Goal: Task Accomplishment & Management: Use online tool/utility

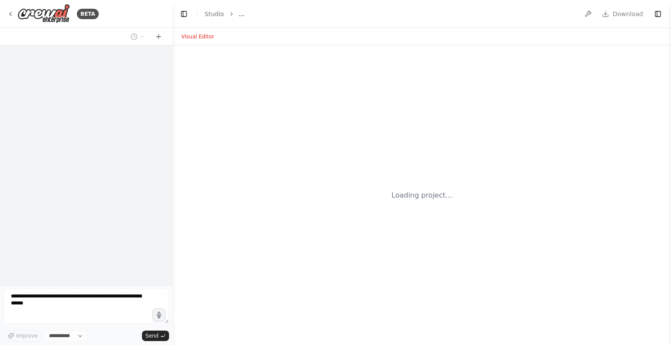
select select "****"
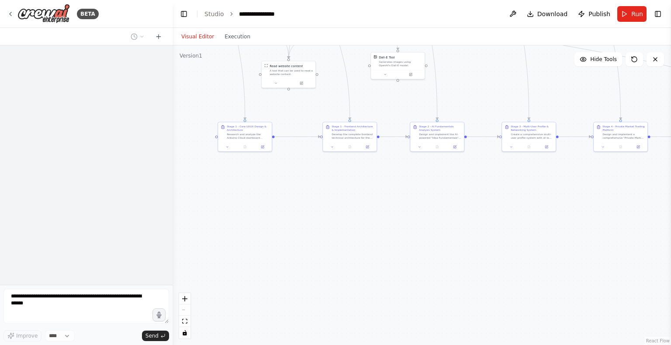
drag, startPoint x: 286, startPoint y: 279, endPoint x: 301, endPoint y: 119, distance: 160.5
click at [301, 119] on div ".deletable-edge-delete-btn { width: 20px; height: 20px; border: 0px solid #ffff…" at bounding box center [421, 195] width 498 height 300
drag, startPoint x: 323, startPoint y: 265, endPoint x: 386, endPoint y: 330, distance: 90.2
click at [386, 330] on div ".deletable-edge-delete-btn { width: 20px; height: 20px; border: 0px solid #ffff…" at bounding box center [421, 195] width 498 height 300
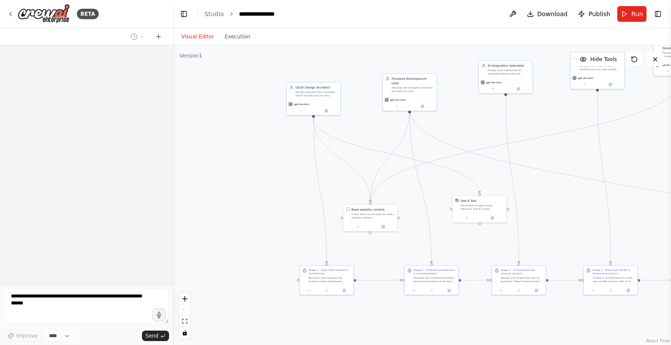
drag, startPoint x: 246, startPoint y: 185, endPoint x: 265, endPoint y: 266, distance: 83.5
click at [265, 266] on div ".deletable-edge-delete-btn { width: 20px; height: 20px; border: 0px solid #ffff…" at bounding box center [421, 195] width 498 height 300
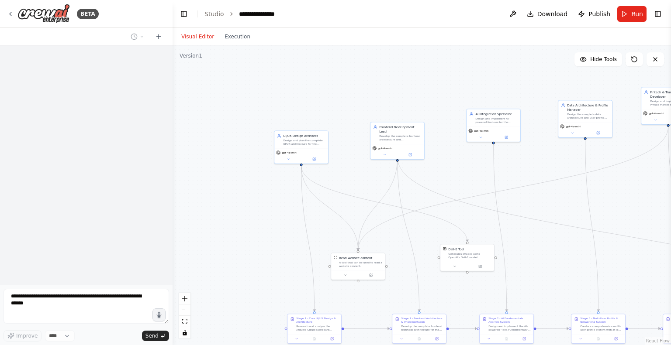
drag, startPoint x: 255, startPoint y: 175, endPoint x: 239, endPoint y: 230, distance: 57.0
click at [239, 230] on div ".deletable-edge-delete-btn { width: 20px; height: 20px; border: 0px solid #ffff…" at bounding box center [421, 195] width 498 height 300
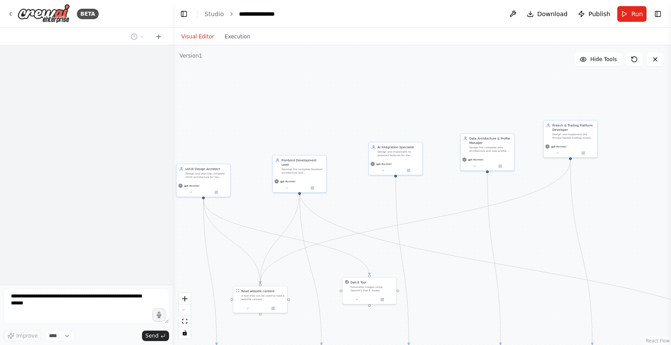
drag, startPoint x: 390, startPoint y: 87, endPoint x: 293, endPoint y: 111, distance: 100.3
click at [293, 111] on div ".deletable-edge-delete-btn { width: 20px; height: 20px; border: 0px solid #ffff…" at bounding box center [421, 195] width 498 height 300
click at [656, 55] on button at bounding box center [654, 59] width 17 height 14
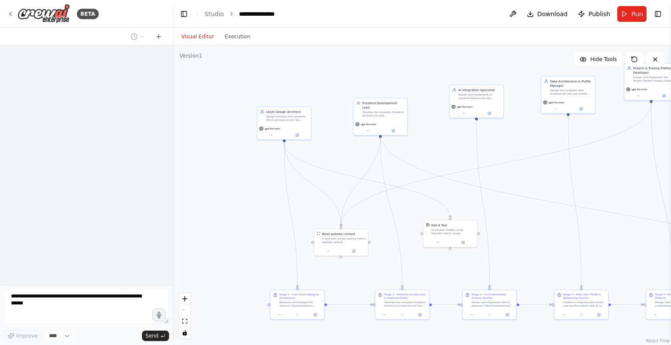
drag, startPoint x: 174, startPoint y: 264, endPoint x: 272, endPoint y: 205, distance: 114.6
click at [272, 205] on div ".deletable-edge-delete-btn { width: 20px; height: 20px; border: 0px solid #ffff…" at bounding box center [421, 195] width 498 height 300
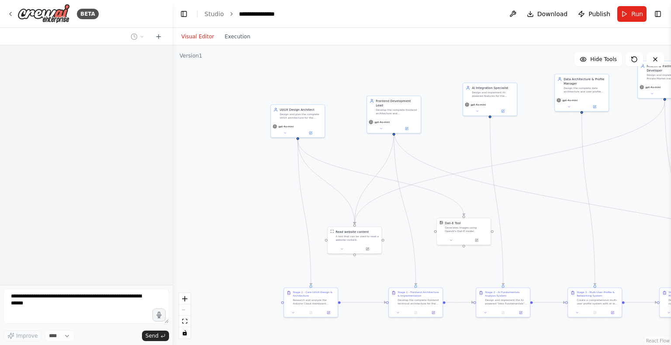
drag, startPoint x: 202, startPoint y: 79, endPoint x: 265, endPoint y: 147, distance: 93.0
click at [265, 147] on div ".deletable-edge-delete-btn { width: 20px; height: 20px; border: 0px solid #ffff…" at bounding box center [421, 195] width 498 height 300
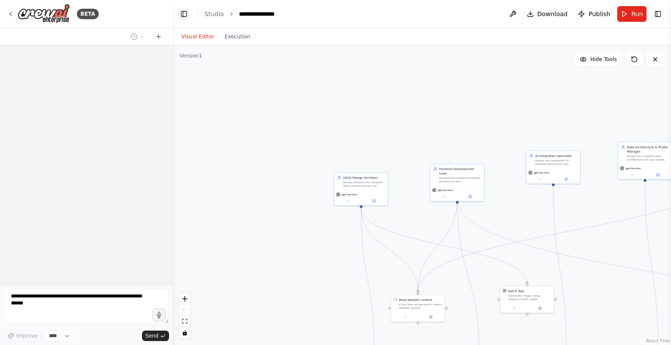
click at [181, 15] on button "Toggle Left Sidebar" at bounding box center [184, 14] width 12 height 12
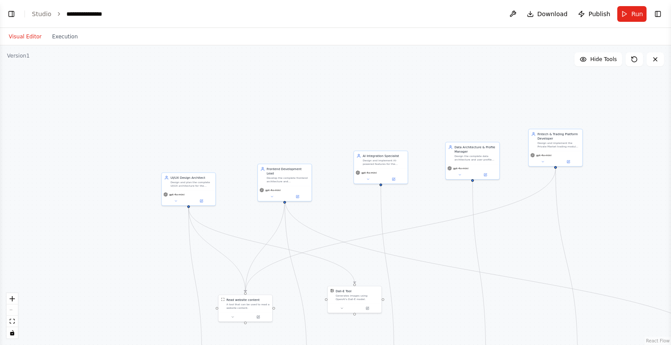
drag, startPoint x: 494, startPoint y: 86, endPoint x: 473, endPoint y: 82, distance: 21.9
click at [473, 82] on div ".deletable-edge-delete-btn { width: 20px; height: 20px; border: 0px solid #ffff…" at bounding box center [335, 195] width 671 height 300
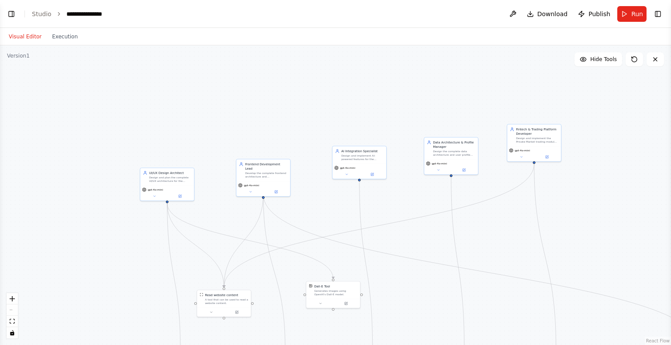
drag, startPoint x: 436, startPoint y: 277, endPoint x: 437, endPoint y: 141, distance: 135.8
click at [437, 141] on div ".deletable-edge-delete-btn { width: 20px; height: 20px; border: 0px solid #ffff…" at bounding box center [335, 195] width 671 height 300
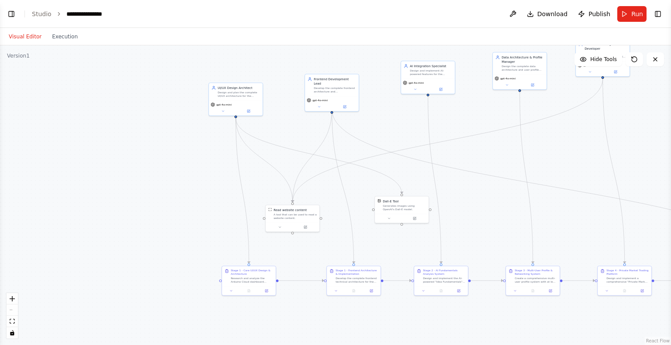
drag, startPoint x: 426, startPoint y: 291, endPoint x: 493, endPoint y: 345, distance: 85.7
click at [493, 345] on div ".deletable-edge-delete-btn { width: 20px; height: 20px; border: 0px solid #ffff…" at bounding box center [335, 195] width 671 height 300
drag, startPoint x: 131, startPoint y: 177, endPoint x: 161, endPoint y: 244, distance: 72.9
click at [161, 244] on div ".deletable-edge-delete-btn { width: 20px; height: 20px; border: 0px solid #ffff…" at bounding box center [335, 195] width 671 height 300
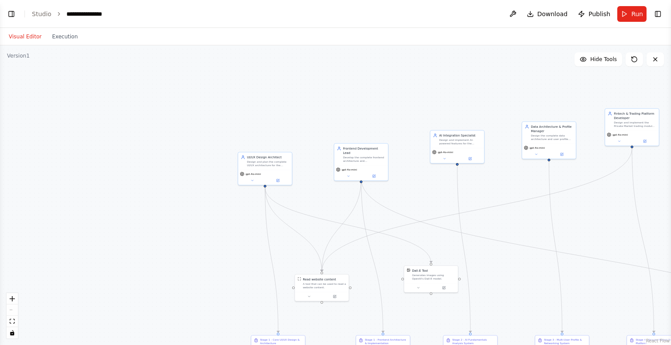
click at [21, 58] on div "Version 1" at bounding box center [18, 55] width 23 height 7
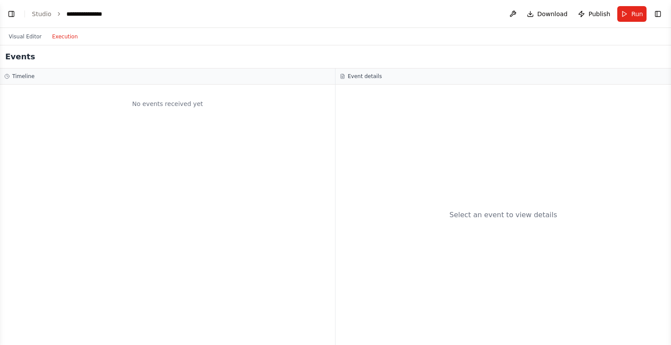
click at [47, 39] on button "Execution" at bounding box center [65, 36] width 36 height 10
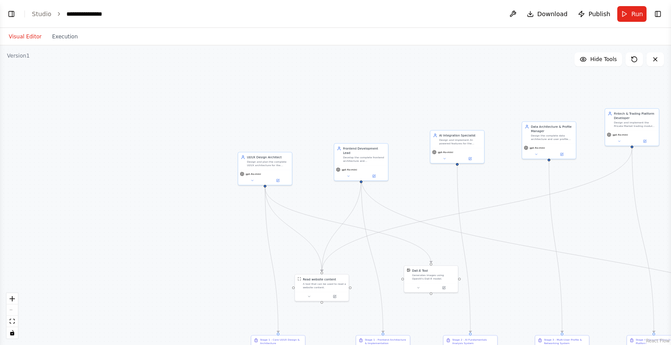
click at [27, 36] on button "Visual Editor" at bounding box center [24, 36] width 43 height 10
click at [634, 5] on header "**********" at bounding box center [335, 14] width 671 height 28
click at [634, 15] on span "Run" at bounding box center [637, 14] width 12 height 9
drag, startPoint x: 547, startPoint y: 85, endPoint x: 480, endPoint y: 77, distance: 67.7
click at [480, 77] on div ".deletable-edge-delete-btn { width: 20px; height: 20px; border: 0px solid #ffff…" at bounding box center [335, 195] width 671 height 300
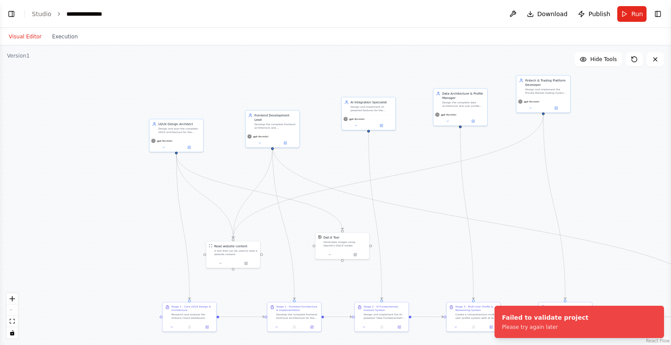
drag, startPoint x: 601, startPoint y: 141, endPoint x: 579, endPoint y: 114, distance: 34.7
click at [579, 114] on div ".deletable-edge-delete-btn { width: 20px; height: 20px; border: 0px solid #ffff…" at bounding box center [335, 195] width 671 height 300
click at [621, 17] on button "Run" at bounding box center [631, 14] width 29 height 16
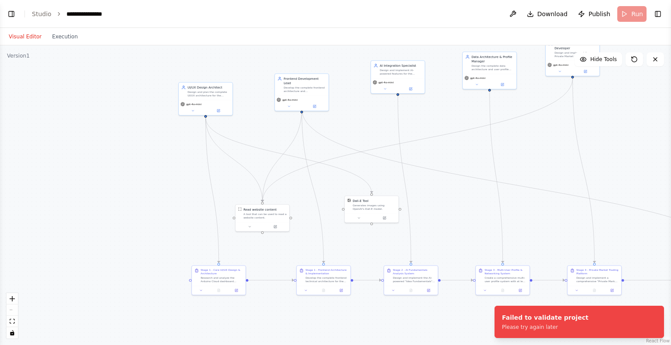
drag, startPoint x: 581, startPoint y: 136, endPoint x: 617, endPoint y: 92, distance: 56.8
click at [617, 92] on div ".deletable-edge-delete-btn { width: 20px; height: 20px; border: 0px solid #ffff…" at bounding box center [335, 195] width 671 height 300
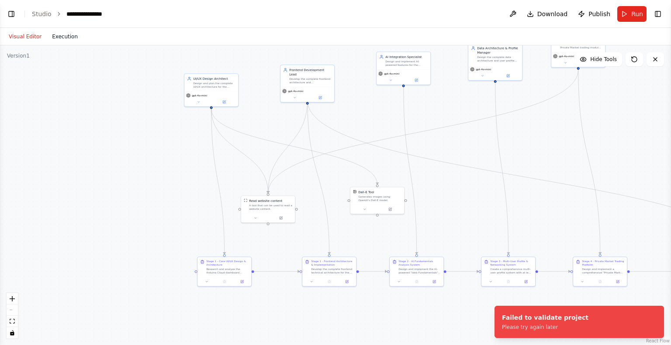
click at [66, 33] on button "Execution" at bounding box center [65, 36] width 36 height 10
click at [30, 38] on button "Visual Editor" at bounding box center [24, 36] width 43 height 10
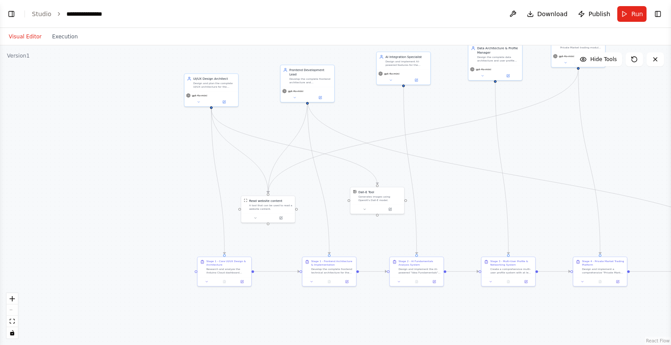
drag, startPoint x: 30, startPoint y: 38, endPoint x: 106, endPoint y: 259, distance: 233.6
click at [106, 259] on div "Visual Editor Execution Version 1 Hide Tools .deletable-edge-delete-btn { width…" at bounding box center [335, 186] width 671 height 317
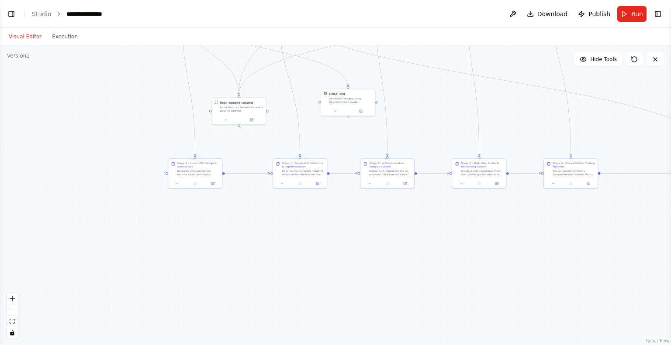
drag, startPoint x: 575, startPoint y: 307, endPoint x: 545, endPoint y: 209, distance: 102.6
click at [545, 209] on div ".deletable-edge-delete-btn { width: 20px; height: 20px; border: 0px solid #ffff…" at bounding box center [335, 195] width 671 height 300
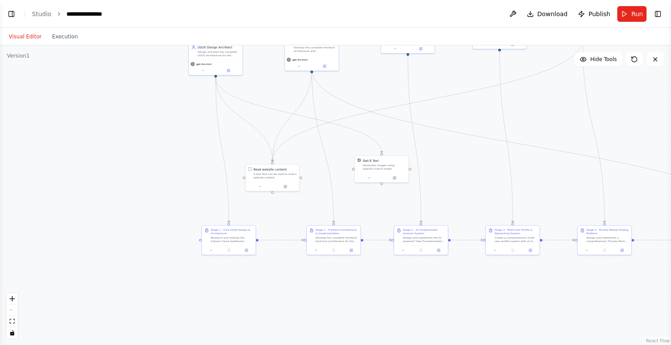
drag, startPoint x: 500, startPoint y: 244, endPoint x: 548, endPoint y: 346, distance: 112.9
click at [548, 345] on html "**********" at bounding box center [335, 172] width 671 height 345
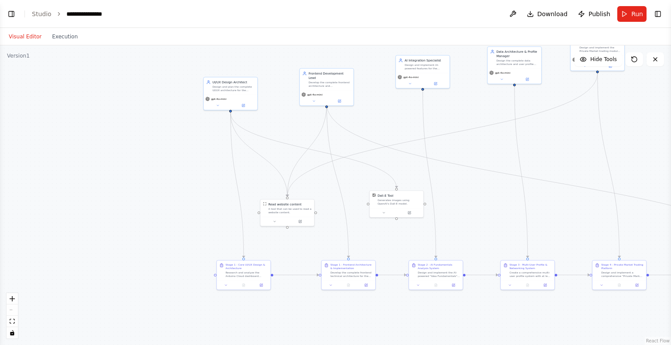
drag, startPoint x: 485, startPoint y: 228, endPoint x: 521, endPoint y: 309, distance: 88.9
click at [521, 309] on div ".deletable-edge-delete-btn { width: 20px; height: 20px; border: 0px solid #ffff…" at bounding box center [335, 195] width 671 height 300
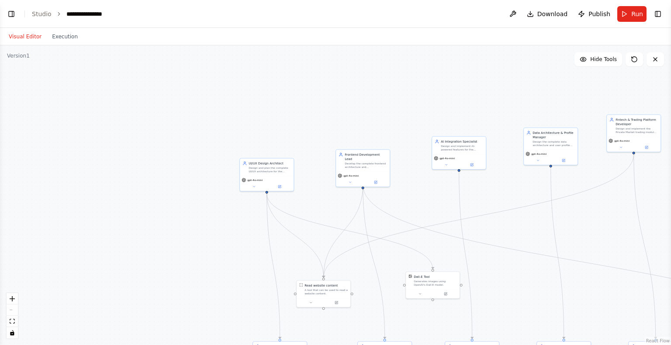
drag, startPoint x: 485, startPoint y: 126, endPoint x: 444, endPoint y: 135, distance: 42.2
click at [444, 135] on div ".deletable-edge-delete-btn { width: 20px; height: 20px; border: 0px solid #ffff…" at bounding box center [335, 195] width 671 height 300
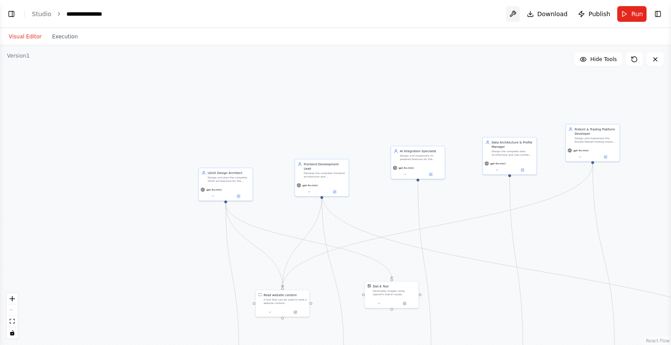
click at [520, 13] on button at bounding box center [513, 14] width 14 height 16
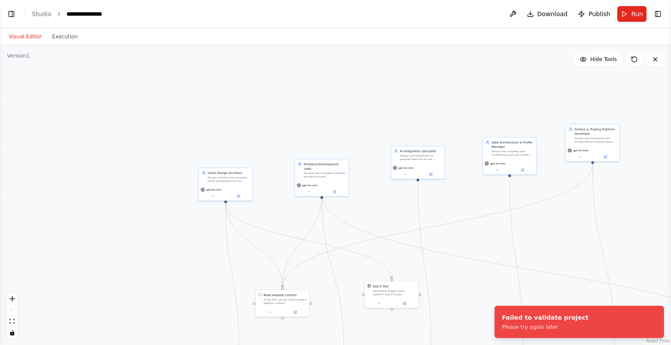
click at [428, 119] on div ".deletable-edge-delete-btn { width: 20px; height: 20px; border: 0px solid #ffff…" at bounding box center [335, 195] width 671 height 300
click at [10, 21] on header "**********" at bounding box center [335, 14] width 671 height 28
click at [10, 19] on button "Toggle Left Sidebar" at bounding box center [11, 14] width 12 height 12
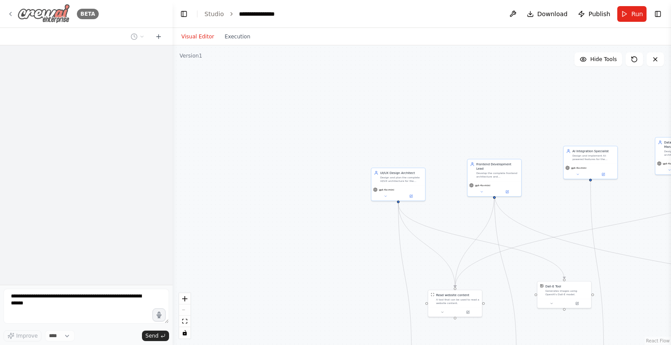
click at [46, 17] on img at bounding box center [43, 14] width 52 height 20
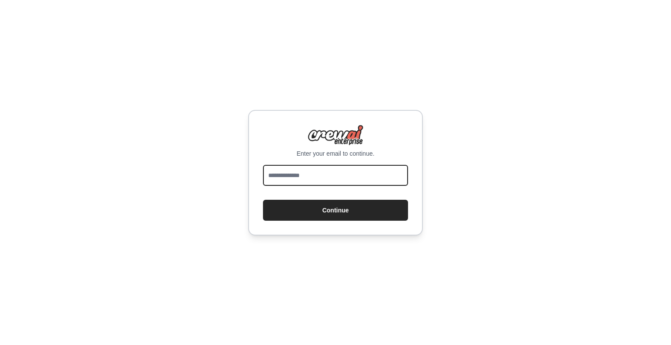
click at [349, 182] on input "email" at bounding box center [335, 175] width 145 height 21
type input "**********"
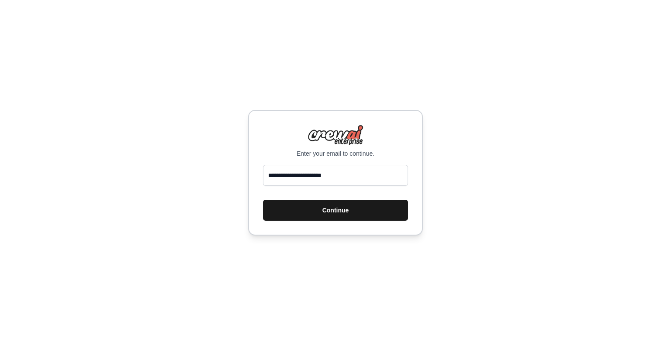
click at [353, 210] on button "Continue" at bounding box center [335, 210] width 145 height 21
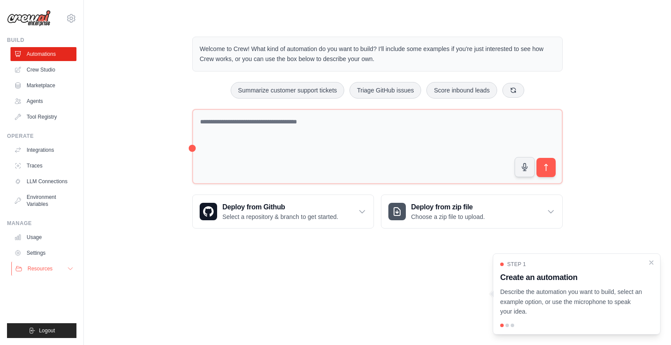
click at [69, 267] on icon at bounding box center [70, 268] width 7 height 7
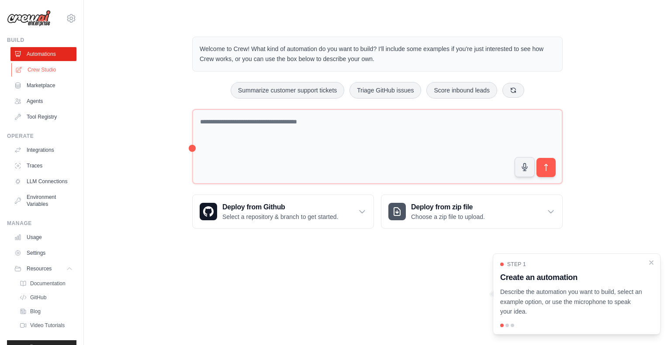
click at [54, 73] on link "Crew Studio" at bounding box center [44, 70] width 66 height 14
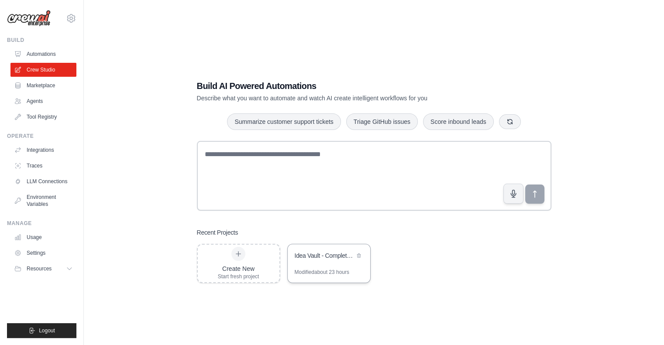
click at [326, 260] on div "Idea Vault - Complete Web Platform Development" at bounding box center [325, 257] width 60 height 10
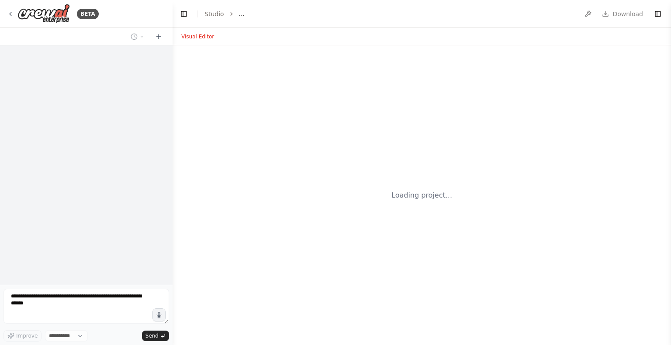
select select "****"
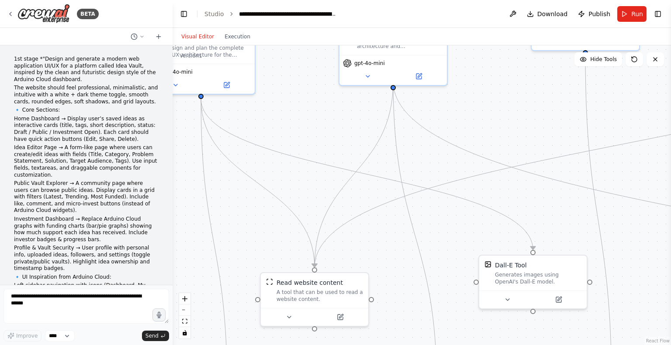
scroll to position [1990, 0]
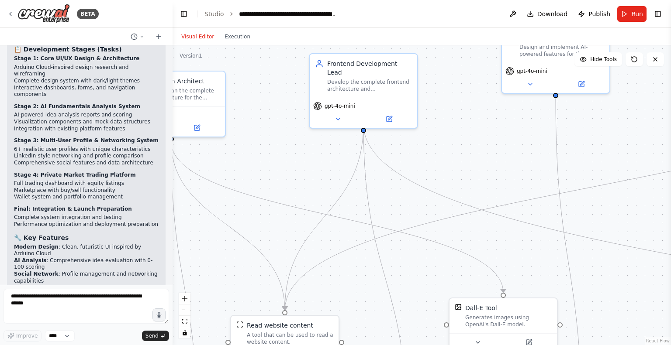
drag, startPoint x: 530, startPoint y: 111, endPoint x: 500, endPoint y: 154, distance: 52.1
click at [500, 154] on div ".deletable-edge-delete-btn { width: 20px; height: 20px; border: 0px solid #ffff…" at bounding box center [421, 195] width 498 height 300
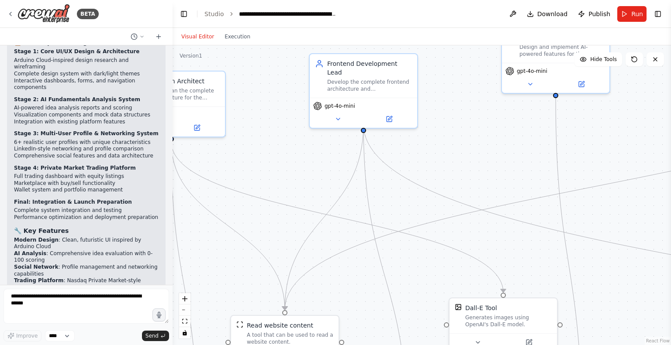
scroll to position [1969, 0]
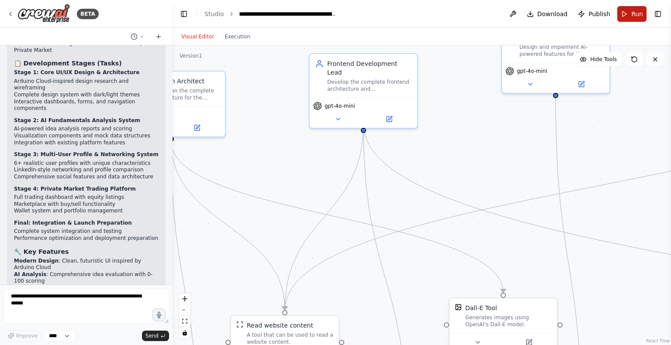
click at [637, 12] on span "Run" at bounding box center [637, 14] width 12 height 9
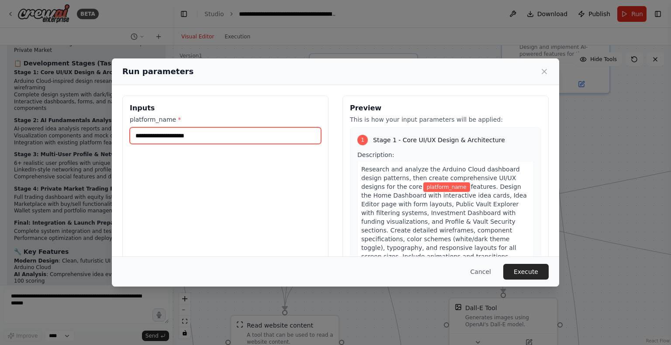
click at [276, 136] on input "platform_name *" at bounding box center [225, 135] width 191 height 17
type input "**********"
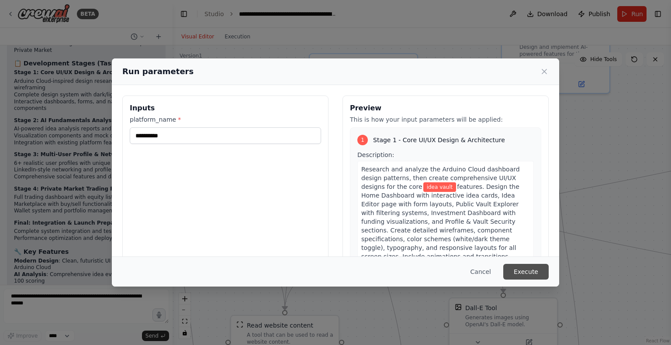
click at [536, 276] on button "Execute" at bounding box center [525, 272] width 45 height 16
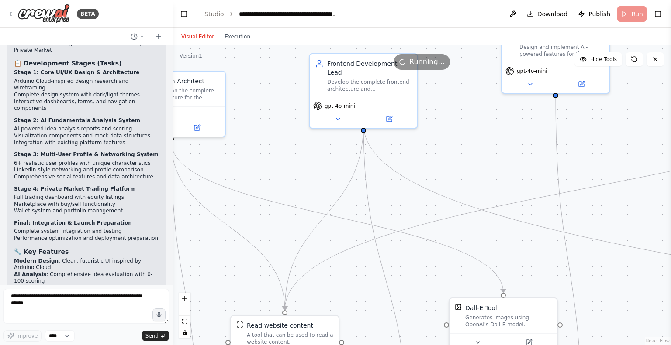
drag, startPoint x: 482, startPoint y: 138, endPoint x: 503, endPoint y: 128, distance: 23.3
click at [503, 128] on div ".deletable-edge-delete-btn { width: 20px; height: 20px; border: 0px solid #ffff…" at bounding box center [421, 195] width 498 height 300
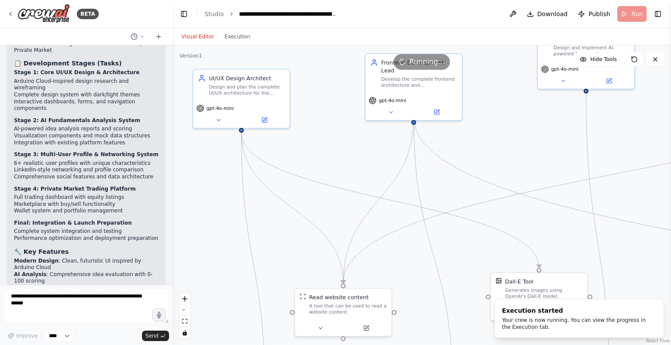
drag, startPoint x: 320, startPoint y: 141, endPoint x: 387, endPoint y: 152, distance: 67.6
click at [387, 152] on div ".deletable-edge-delete-btn { width: 20px; height: 20px; border: 0px solid #ffff…" at bounding box center [421, 195] width 498 height 300
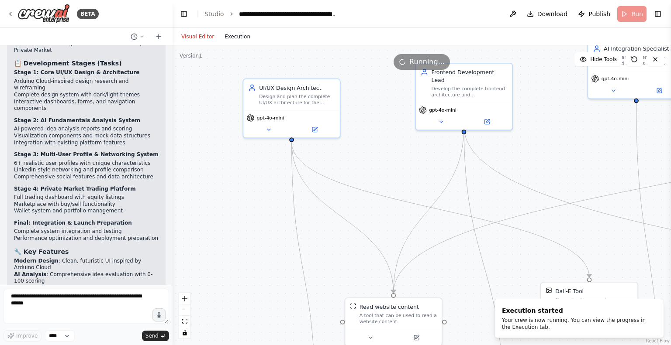
click at [233, 34] on button "Execution" at bounding box center [237, 36] width 36 height 10
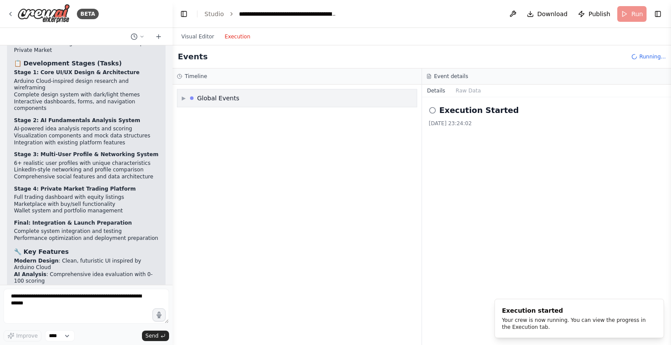
click at [192, 99] on div "▶ Global Events" at bounding box center [296, 215] width 249 height 261
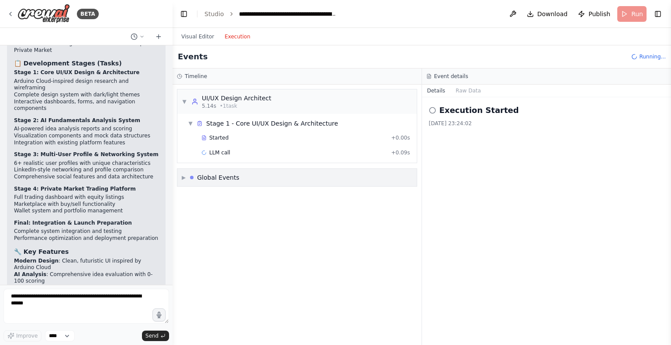
click at [303, 180] on div "▶ Global Events" at bounding box center [296, 177] width 239 height 17
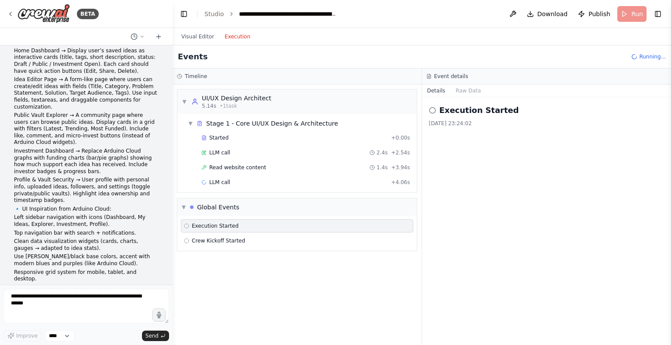
scroll to position [0, 0]
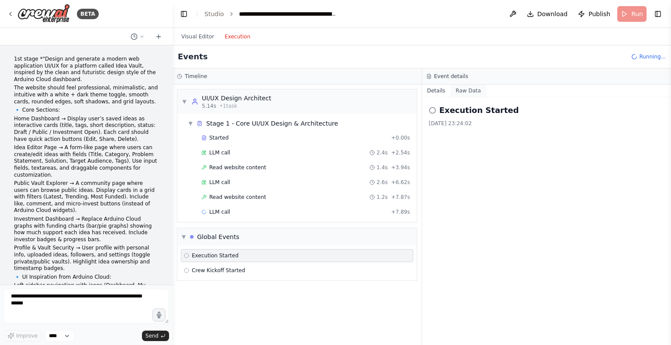
click at [462, 94] on button "Raw Data" at bounding box center [468, 91] width 36 height 12
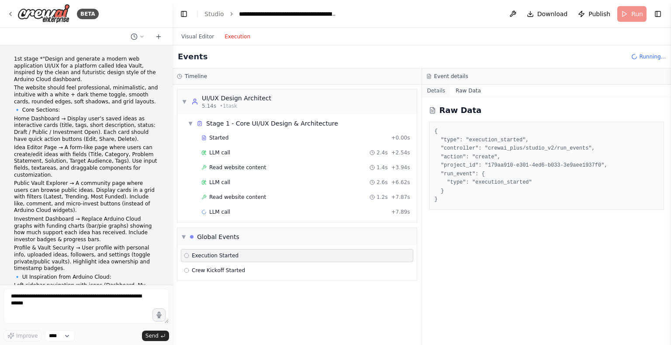
click at [443, 92] on button "Details" at bounding box center [436, 91] width 29 height 12
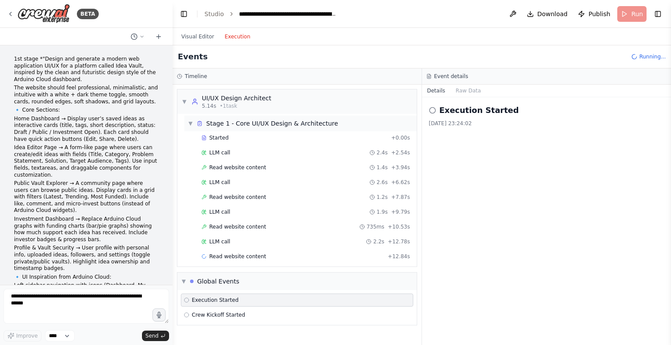
click at [328, 118] on div "▼ Stage 1 - Core UI/UX Design & Architecture" at bounding box center [300, 124] width 232 height 16
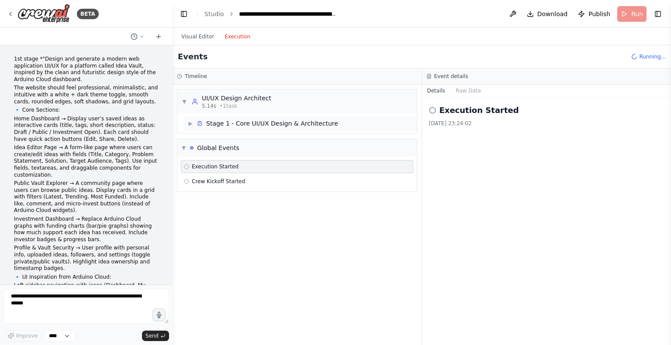
click at [328, 118] on div "▶ Stage 1 - Core UI/UX Design & Architecture" at bounding box center [300, 124] width 232 height 16
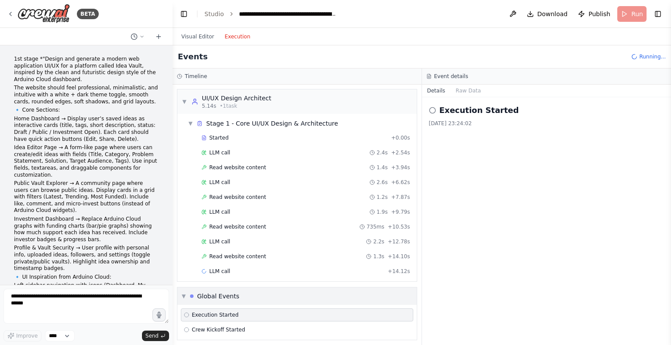
click at [297, 293] on div "▼ Global Events" at bounding box center [296, 296] width 239 height 17
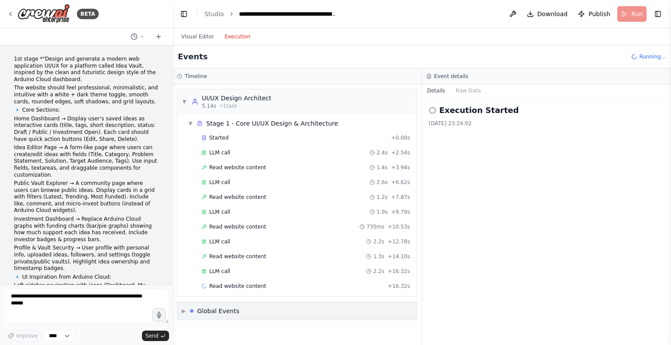
click at [297, 293] on div "▼ Stage 1 - Core UI/UX Design & Architecture Started + 0.00s LLM call 2.4s + 2.…" at bounding box center [296, 205] width 239 height 183
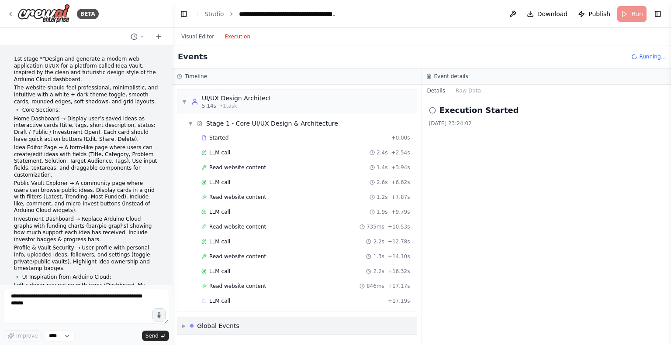
click at [299, 319] on div "▶ Global Events" at bounding box center [296, 325] width 239 height 17
click at [520, 13] on button at bounding box center [513, 14] width 14 height 16
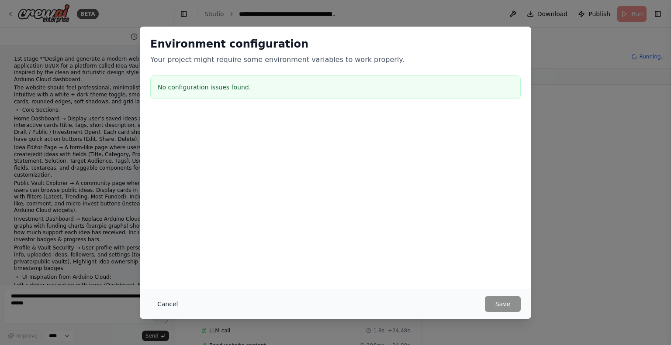
click at [171, 299] on button "Cancel" at bounding box center [167, 304] width 34 height 16
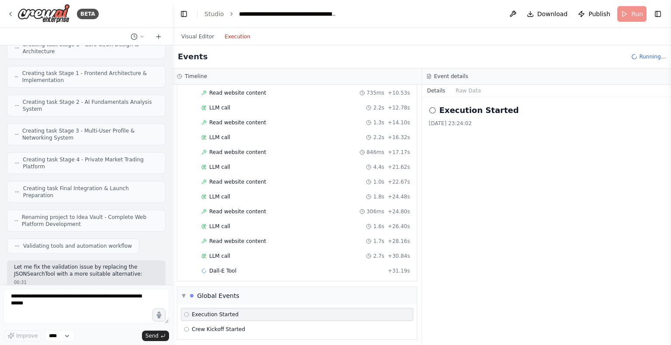
scroll to position [1532, 0]
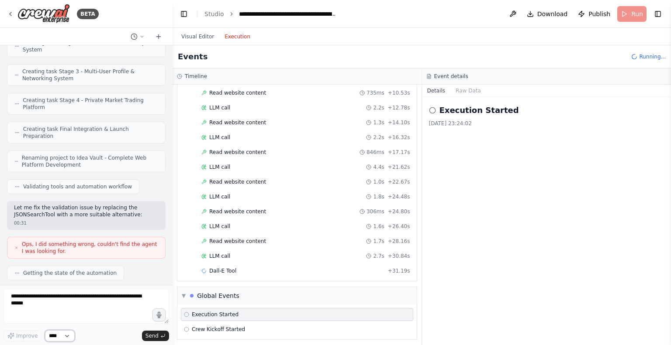
click at [69, 333] on select "****" at bounding box center [60, 336] width 30 height 11
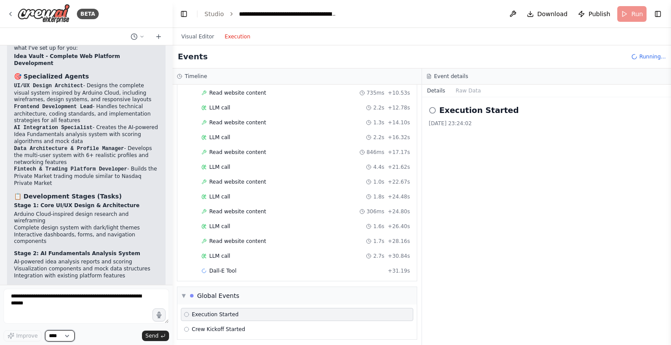
scroll to position [1969, 0]
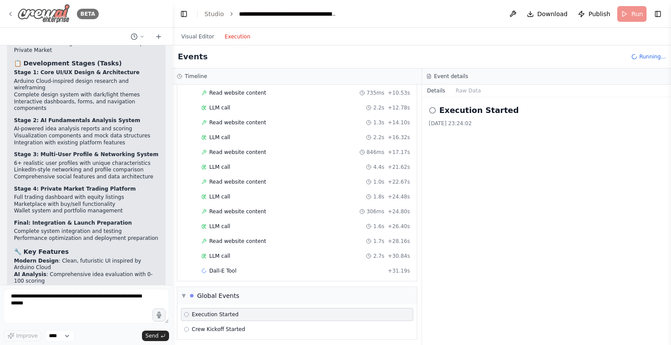
click at [11, 15] on icon at bounding box center [11, 13] width 2 height 3
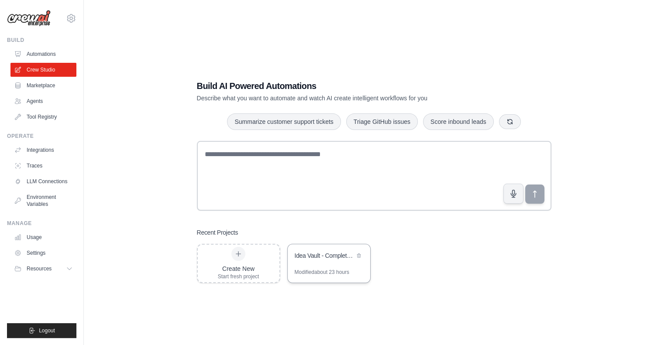
click at [360, 268] on div "Idea Vault - Complete Web Platform Development" at bounding box center [329, 257] width 83 height 24
click at [510, 124] on icon "button" at bounding box center [510, 121] width 7 height 7
click at [45, 89] on link "Marketplace" at bounding box center [44, 86] width 66 height 14
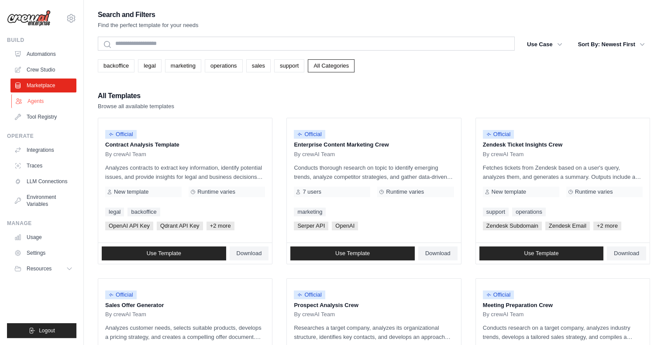
click at [18, 105] on link "Agents" at bounding box center [44, 101] width 66 height 14
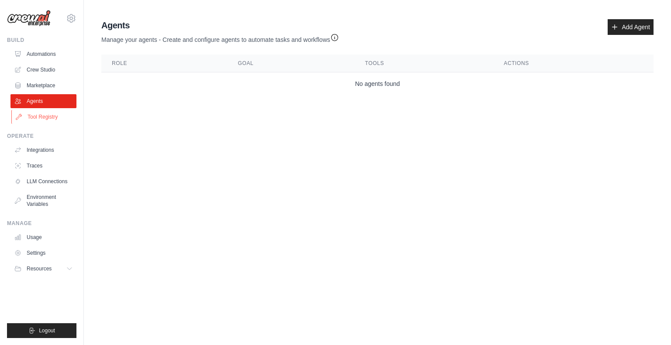
click at [22, 120] on icon at bounding box center [18, 117] width 7 height 7
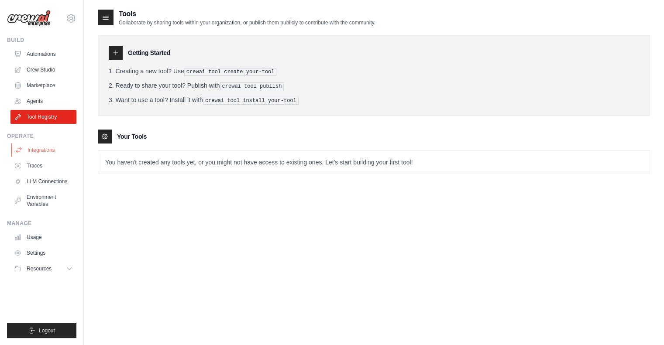
click at [31, 154] on link "Integrations" at bounding box center [44, 150] width 66 height 14
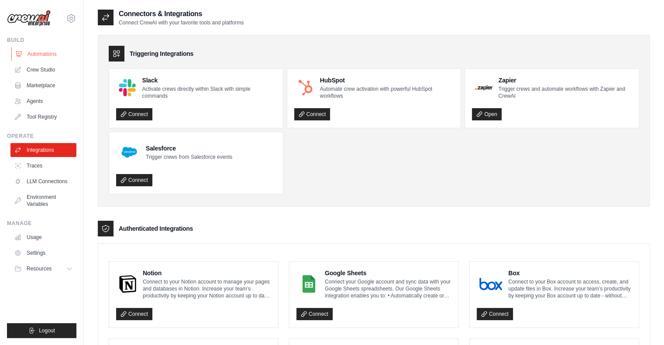
click at [45, 54] on link "Automations" at bounding box center [44, 54] width 66 height 14
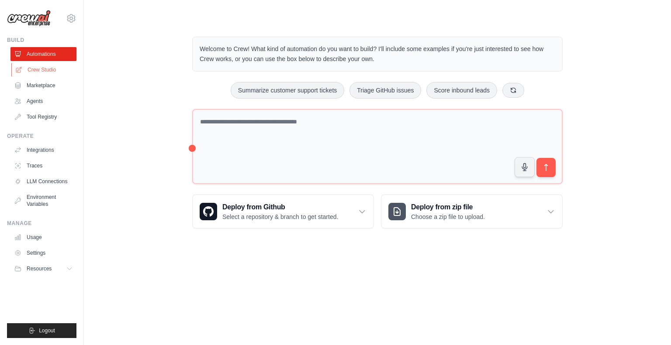
click at [49, 70] on link "Crew Studio" at bounding box center [44, 70] width 66 height 14
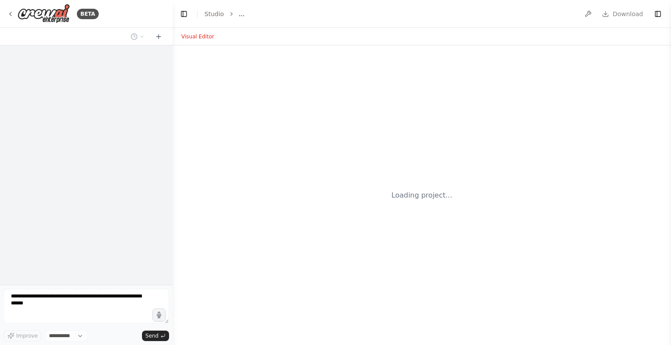
select select "****"
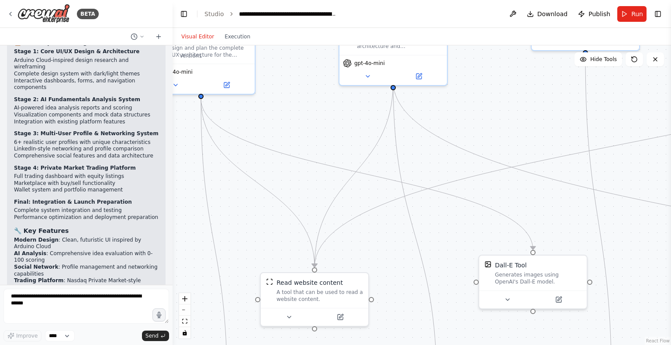
scroll to position [1969, 0]
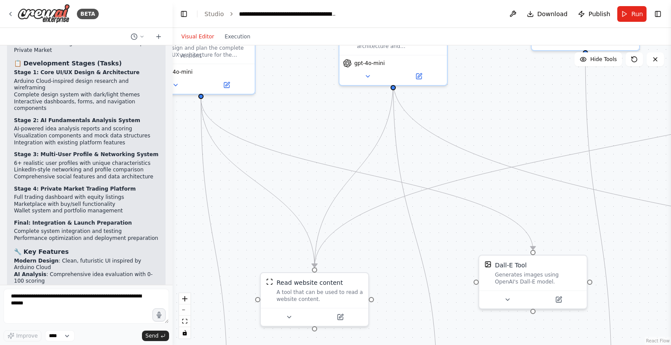
click at [333, 114] on div ".deletable-edge-delete-btn { width: 20px; height: 20px; border: 0px solid #ffff…" at bounding box center [421, 195] width 498 height 300
click at [37, 11] on img at bounding box center [43, 14] width 52 height 20
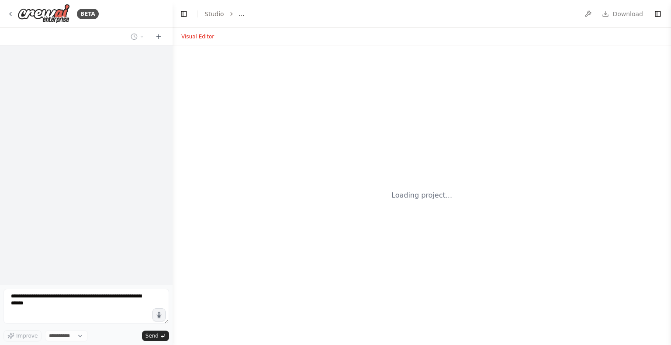
select select "****"
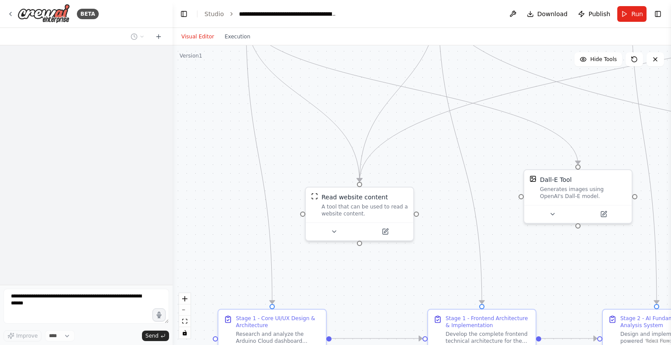
drag, startPoint x: 376, startPoint y: 256, endPoint x: 422, endPoint y: 168, distance: 100.0
click at [422, 168] on div ".deletable-edge-delete-btn { width: 20px; height: 20px; border: 0px solid #ffff…" at bounding box center [421, 195] width 498 height 300
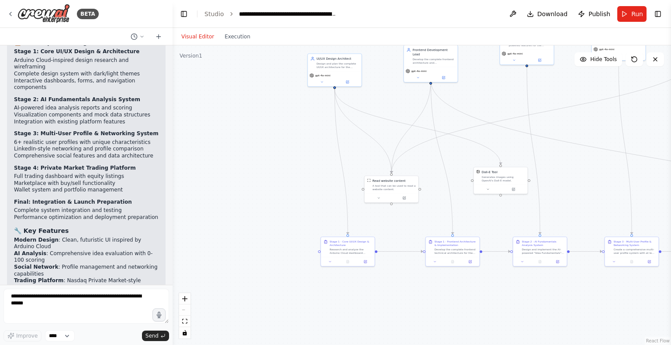
scroll to position [1969, 0]
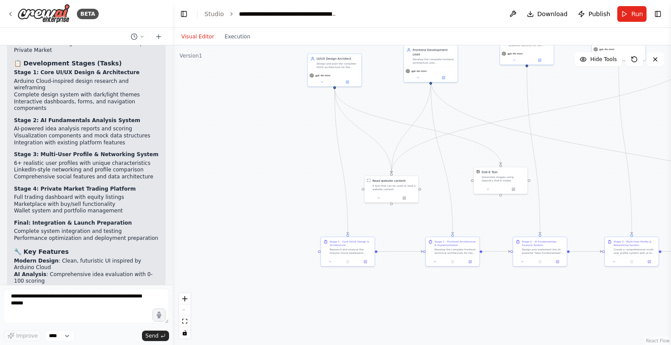
drag, startPoint x: 300, startPoint y: 203, endPoint x: 305, endPoint y: 274, distance: 70.5
click at [305, 274] on div ".deletable-edge-delete-btn { width: 20px; height: 20px; border: 0px solid #ffff…" at bounding box center [421, 195] width 498 height 300
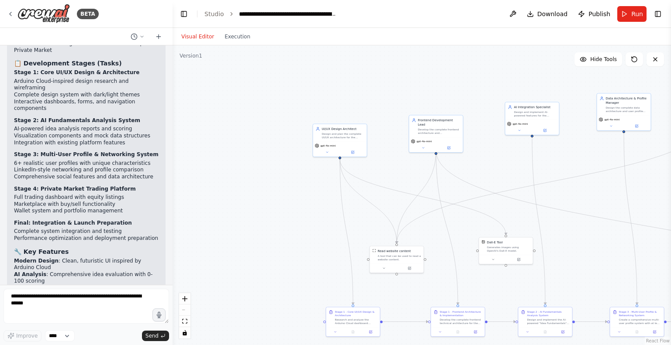
drag, startPoint x: 313, startPoint y: 252, endPoint x: 152, endPoint y: 252, distance: 161.1
click at [152, 252] on div "BETA 1st stage *"Design and generate a modern web application UI/UX for a platf…" at bounding box center [335, 172] width 671 height 345
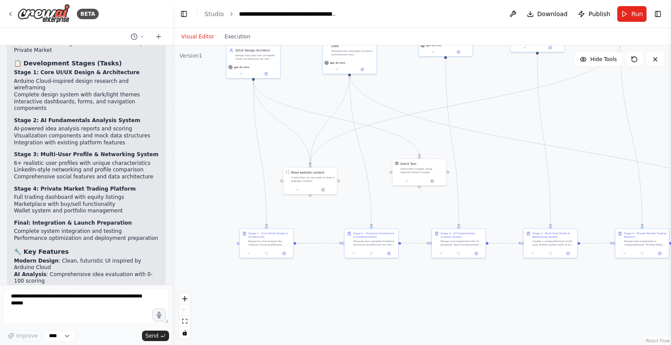
drag, startPoint x: 413, startPoint y: 284, endPoint x: 499, endPoint y: 196, distance: 122.3
click at [499, 196] on div ".deletable-edge-delete-btn { width: 20px; height: 20px; border: 0px solid #ffff…" at bounding box center [421, 195] width 498 height 300
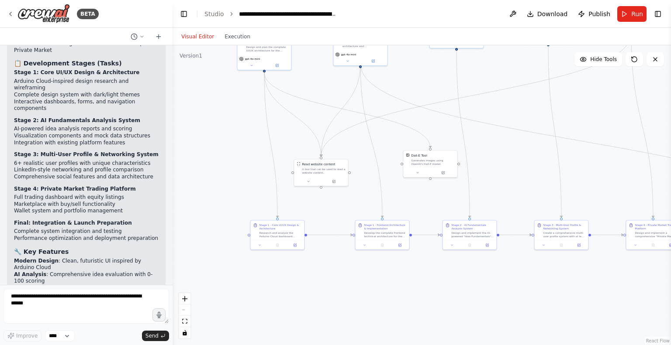
click at [359, 327] on div ".deletable-edge-delete-btn { width: 20px; height: 20px; border: 0px solid #ffff…" at bounding box center [421, 195] width 498 height 300
